Goal: Check status: Check status

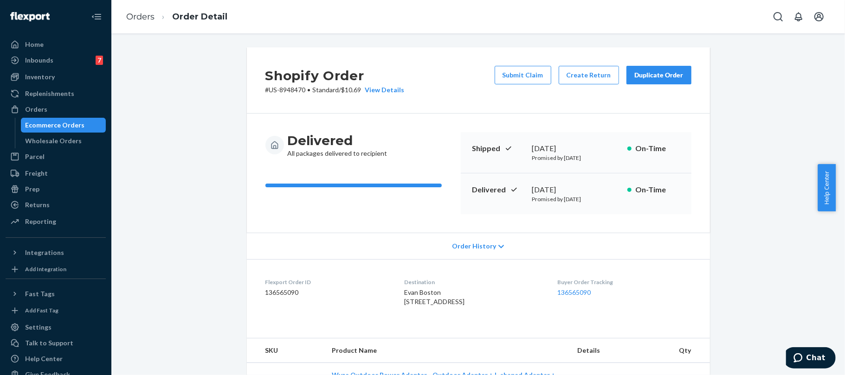
click at [140, 11] on li "Orders" at bounding box center [140, 17] width 28 height 12
click at [143, 13] on link "Orders" at bounding box center [140, 17] width 28 height 10
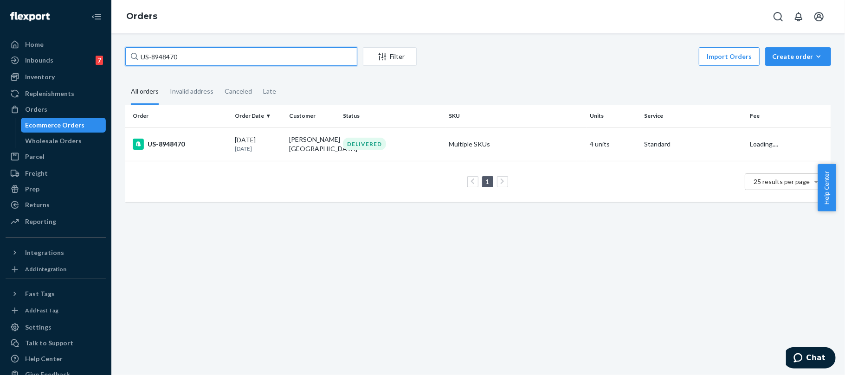
click at [210, 62] on input "US-8948470" at bounding box center [241, 56] width 232 height 19
click at [211, 62] on input "US-8948470" at bounding box center [241, 56] width 232 height 19
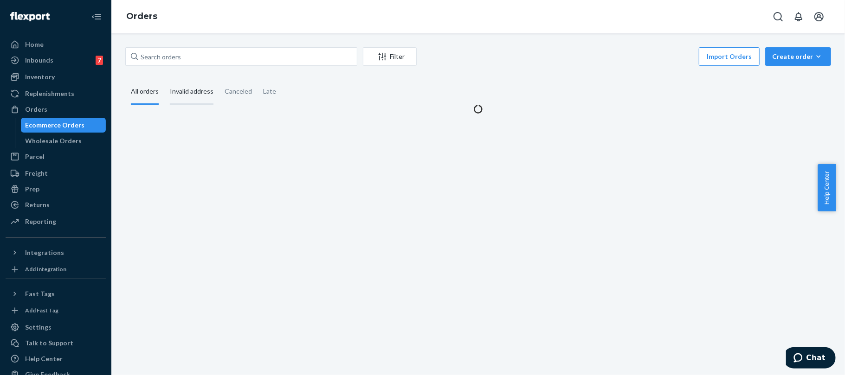
click at [197, 84] on div "Invalid address" at bounding box center [192, 92] width 44 height 26
click at [164, 79] on input "Invalid address" at bounding box center [164, 79] width 0 height 0
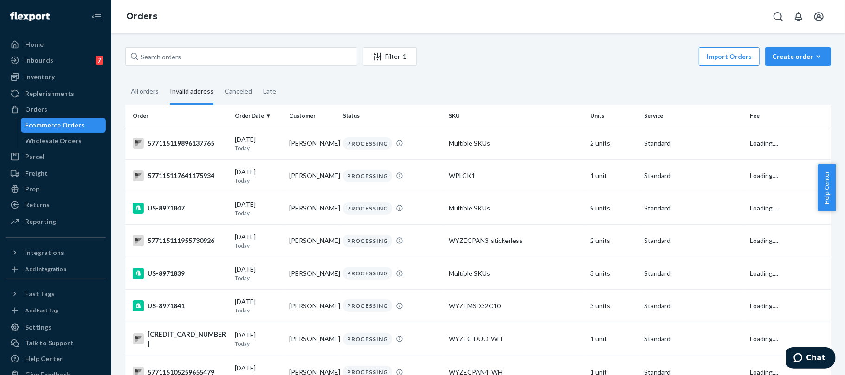
click at [199, 92] on div "Invalid address" at bounding box center [192, 92] width 44 height 26
click at [232, 95] on div "Canceled" at bounding box center [238, 92] width 27 height 26
click at [219, 79] on input "Canceled" at bounding box center [219, 79] width 0 height 0
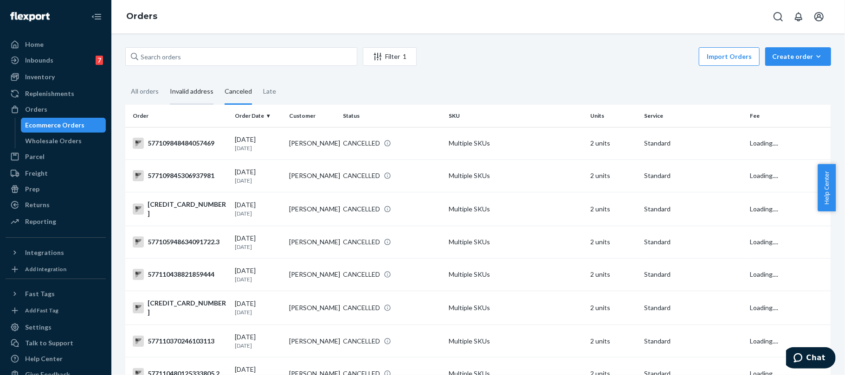
click at [192, 95] on div "Invalid address" at bounding box center [192, 92] width 44 height 26
click at [164, 79] on input "Invalid address" at bounding box center [164, 79] width 0 height 0
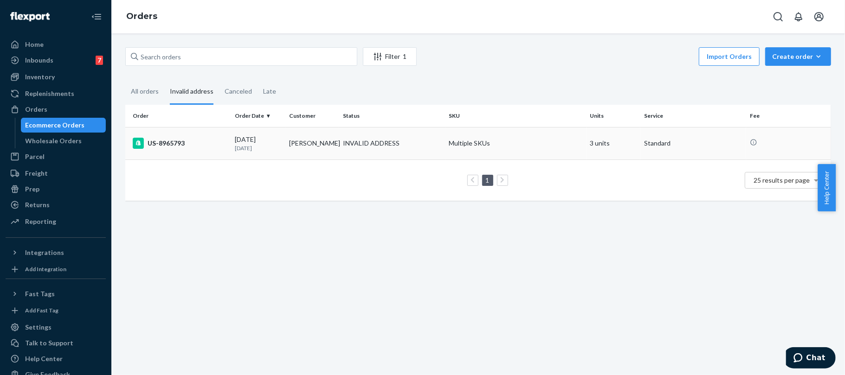
drag, startPoint x: 199, startPoint y: 146, endPoint x: 186, endPoint y: 142, distance: 13.5
click at [186, 142] on div "US-8965793" at bounding box center [180, 143] width 95 height 11
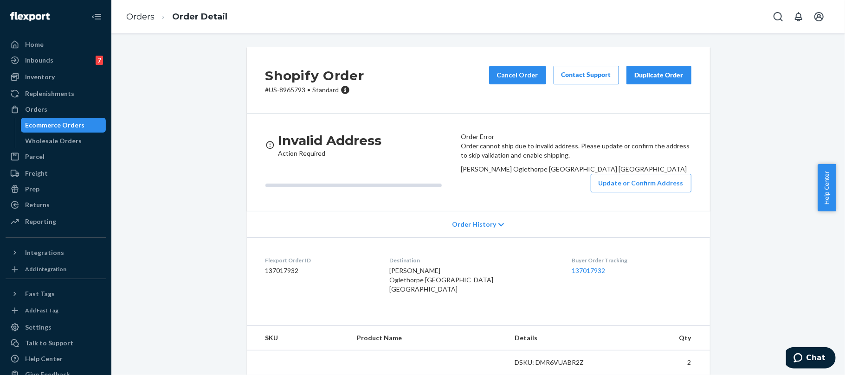
click at [288, 93] on p "# US-8965793 • Standard" at bounding box center [314, 89] width 99 height 9
click at [287, 92] on p "# US-8965793 • Standard" at bounding box center [314, 89] width 99 height 9
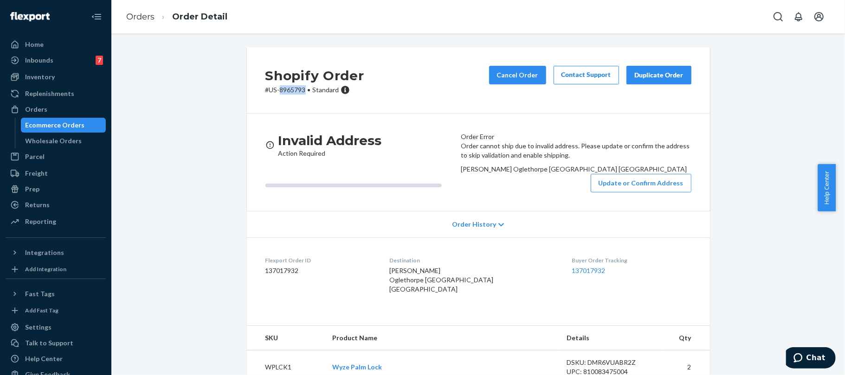
click at [294, 92] on p "# US-8965793 • Standard" at bounding box center [314, 89] width 99 height 9
drag, startPoint x: 303, startPoint y: 89, endPoint x: 264, endPoint y: 90, distance: 39.0
click at [265, 90] on p "# US-8965793 • Standard" at bounding box center [314, 89] width 99 height 9
copy p "US-8965793"
